Goal: Transaction & Acquisition: Purchase product/service

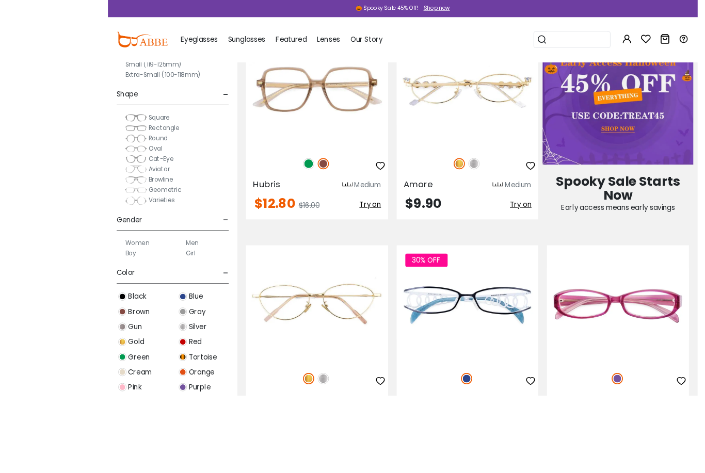
scroll to position [647, 9]
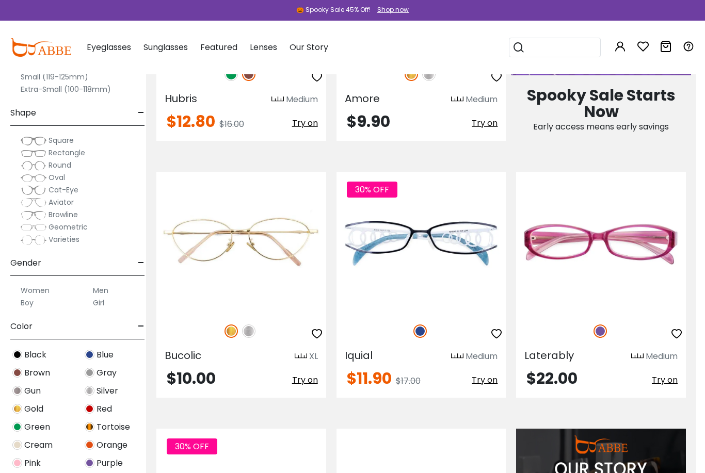
click at [0, 0] on img at bounding box center [0, 0] width 0 height 0
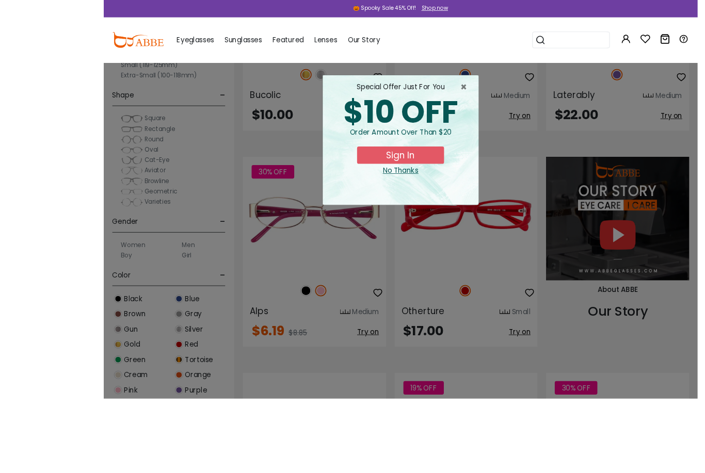
scroll to position [971, 0]
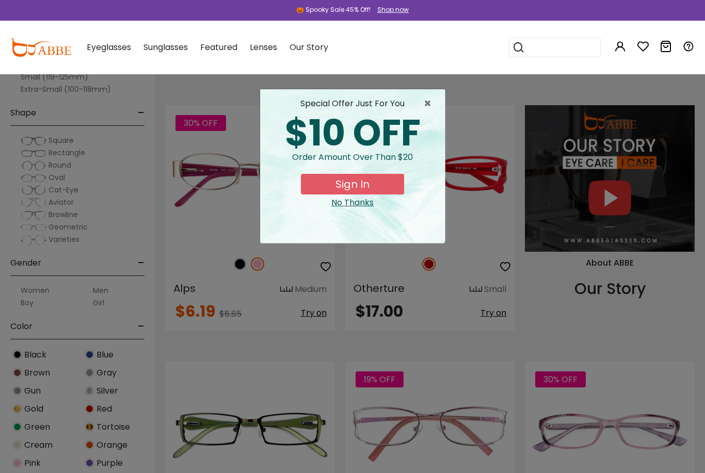
click at [532, 188] on div "× special offer just for you $10 OFF Order amount over than $20 Sign In No Than…" at bounding box center [352, 236] width 705 height 473
click at [433, 103] on span "×" at bounding box center [430, 104] width 13 height 12
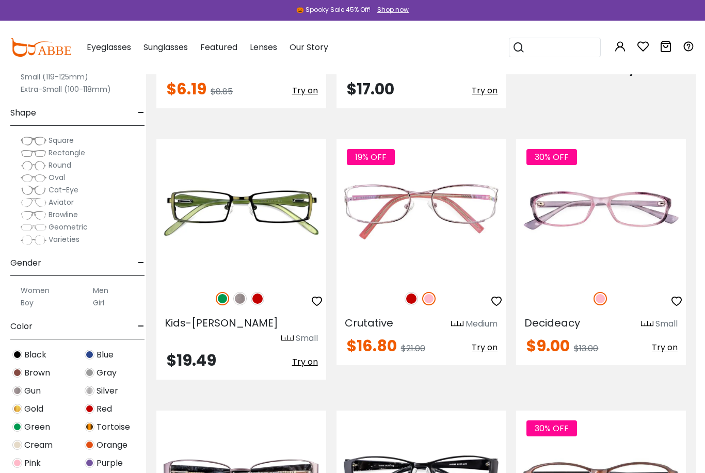
scroll to position [1195, 9]
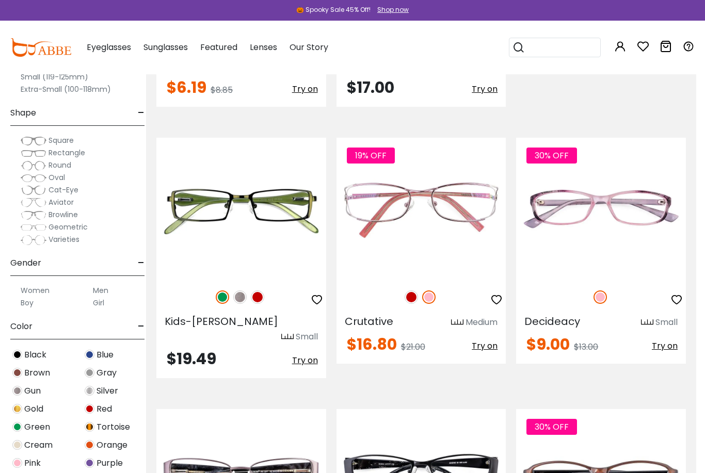
click at [0, 0] on img at bounding box center [0, 0] width 0 height 0
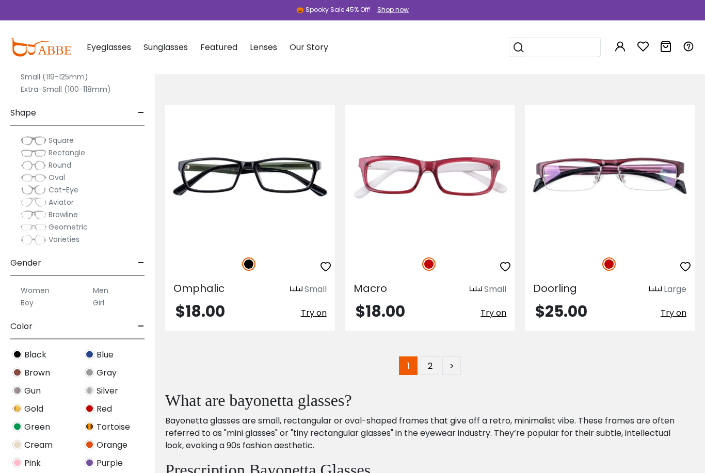
scroll to position [5127, 0]
click at [453, 357] on link ">" at bounding box center [451, 366] width 19 height 19
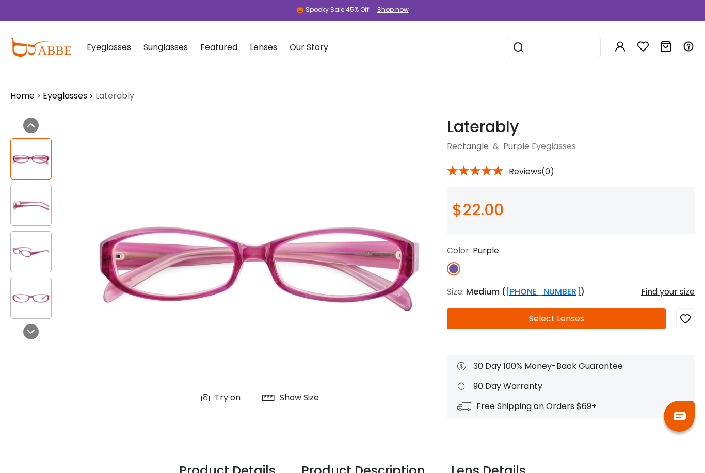
click at [24, 295] on img at bounding box center [31, 299] width 40 height 20
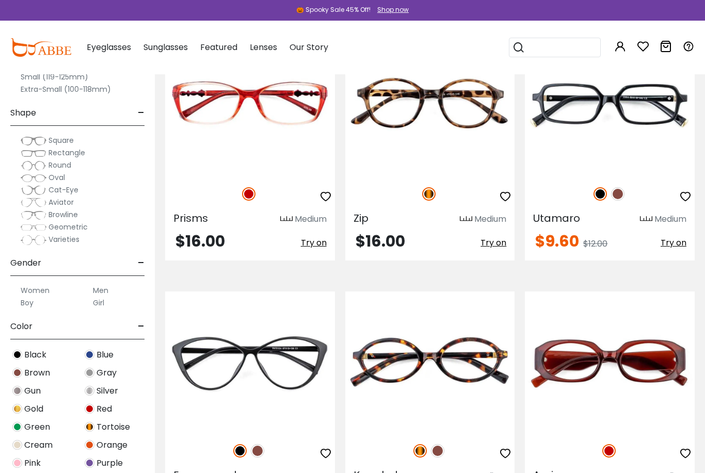
scroll to position [1532, 0]
